Goal: Find specific page/section: Find specific page/section

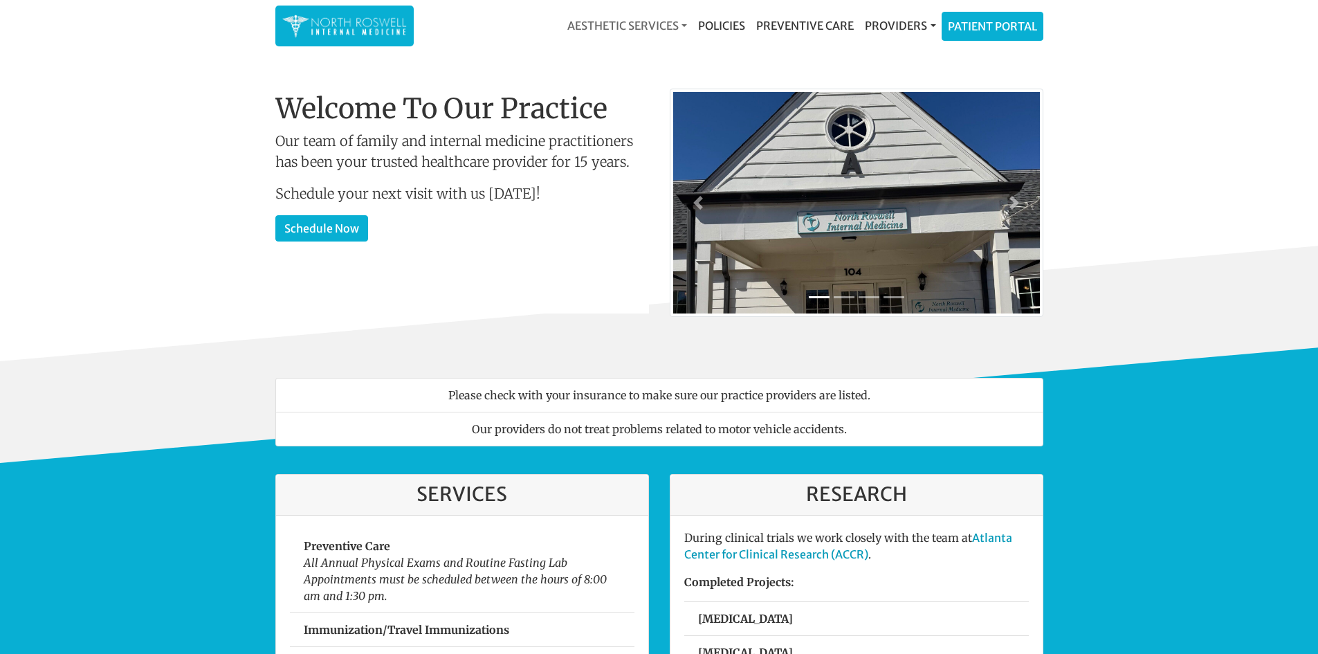
click at [663, 26] on link "Aesthetic Services" at bounding box center [627, 26] width 131 height 28
click at [650, 60] on link "Events & Providers" at bounding box center [628, 59] width 132 height 22
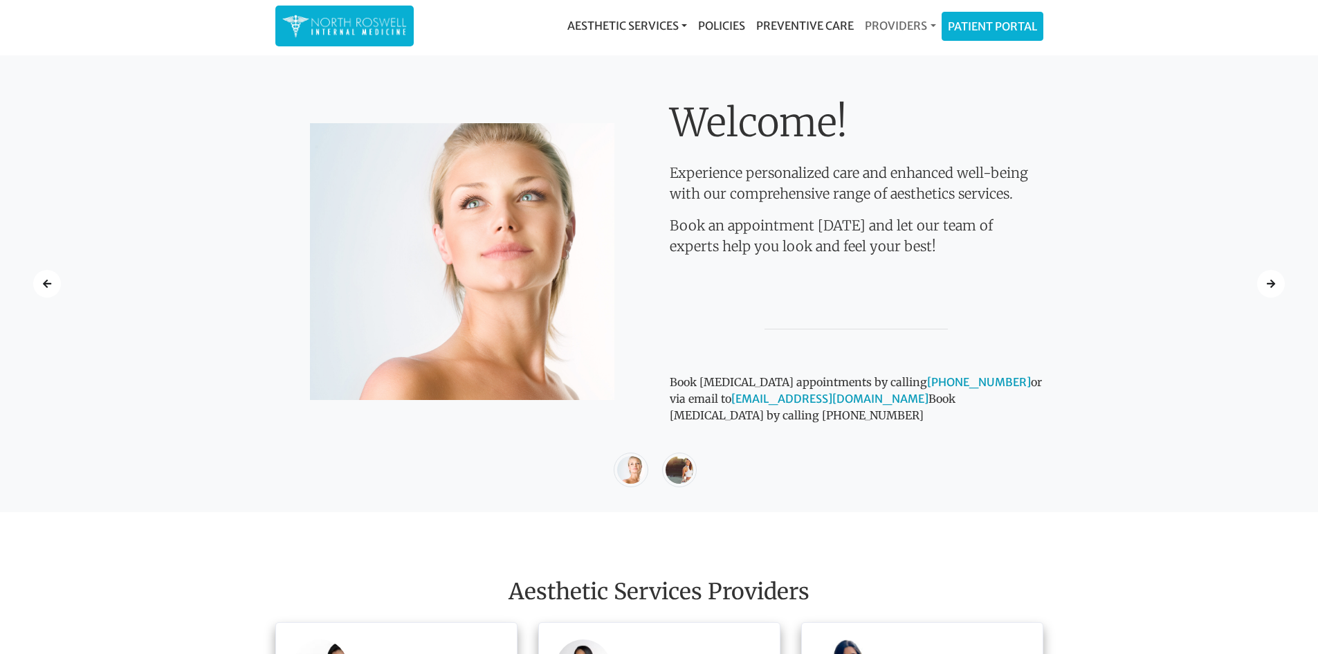
click at [889, 21] on link "Providers" at bounding box center [900, 26] width 82 height 28
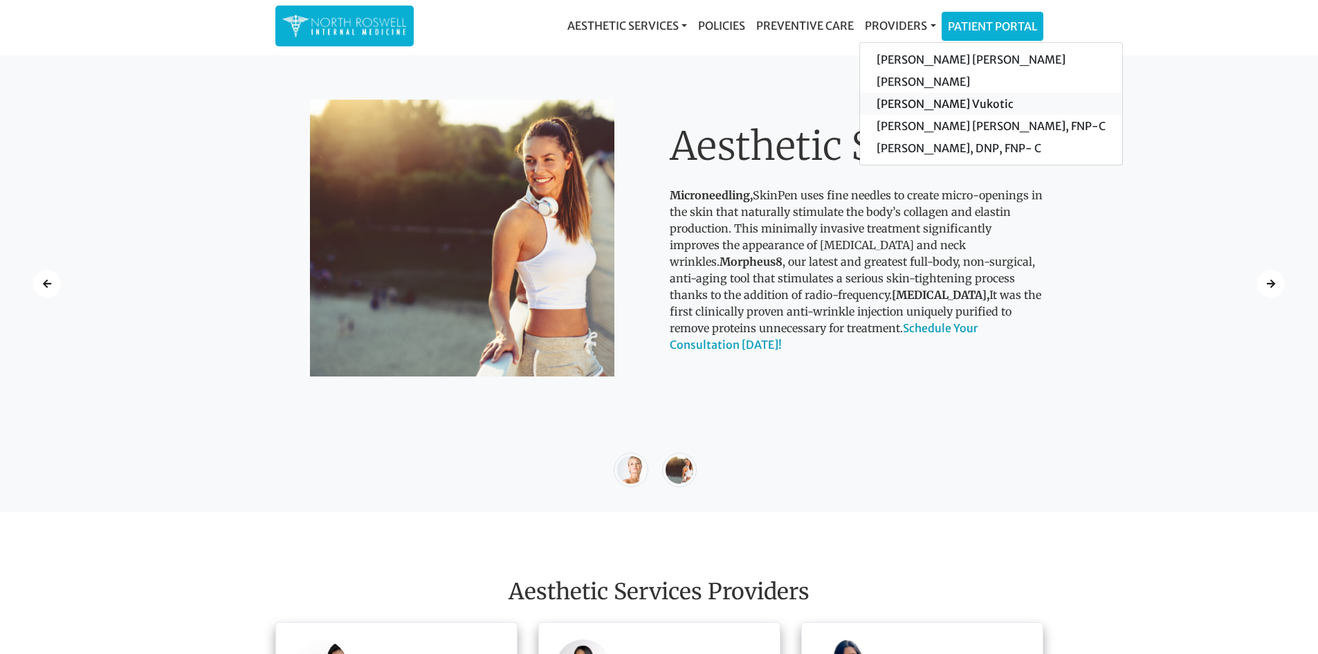
click at [904, 105] on link "[PERSON_NAME] Vukotic" at bounding box center [991, 104] width 262 height 22
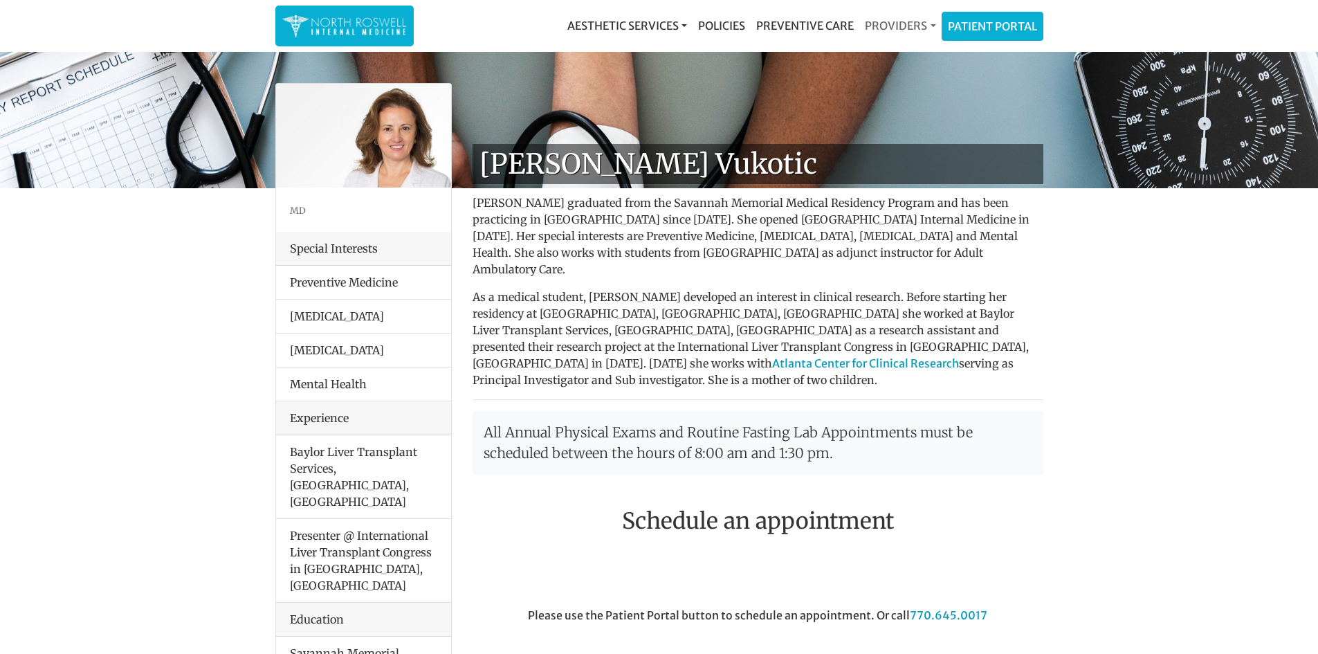
click at [904, 21] on link "Providers" at bounding box center [900, 26] width 82 height 28
